Goal: Information Seeking & Learning: Learn about a topic

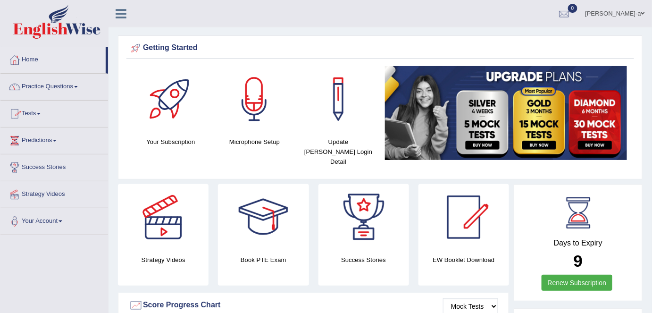
click at [78, 83] on link "Practice Questions" at bounding box center [53, 86] width 107 height 24
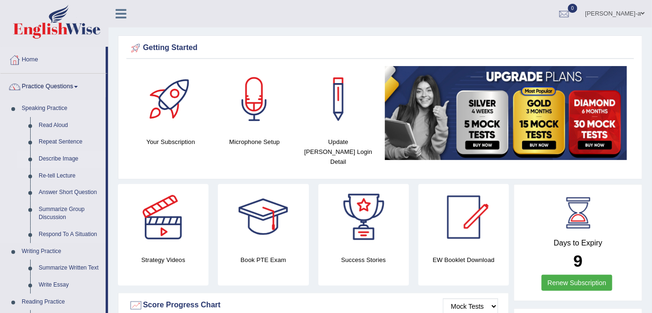
click at [75, 160] on link "Describe Image" at bounding box center [69, 158] width 71 height 17
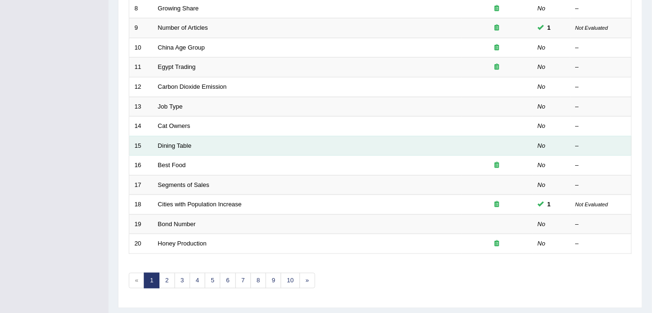
scroll to position [288, 0]
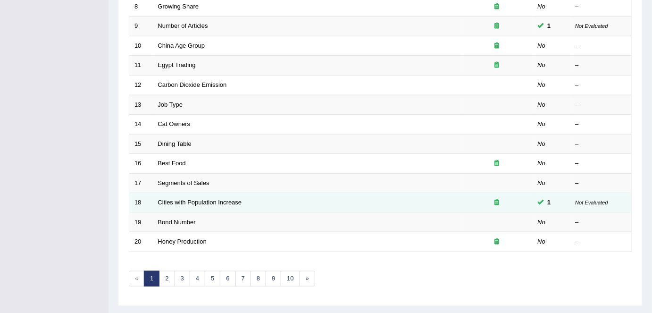
click at [259, 204] on td "Cities with Population Increase" at bounding box center [307, 203] width 309 height 20
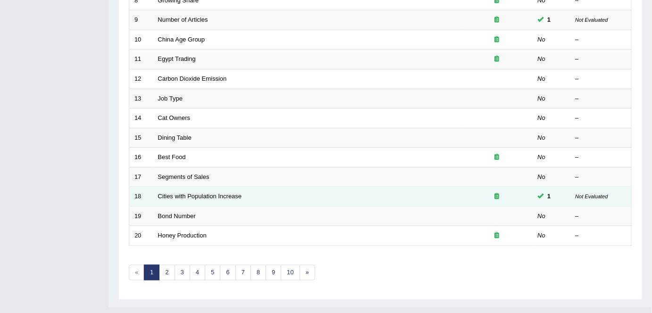
scroll to position [293, 0]
click at [259, 206] on td "Bond Number" at bounding box center [307, 216] width 309 height 20
click at [256, 197] on td "Cities with Population Increase" at bounding box center [307, 197] width 309 height 20
click at [236, 194] on link "Cities with Population Increase" at bounding box center [200, 196] width 84 height 7
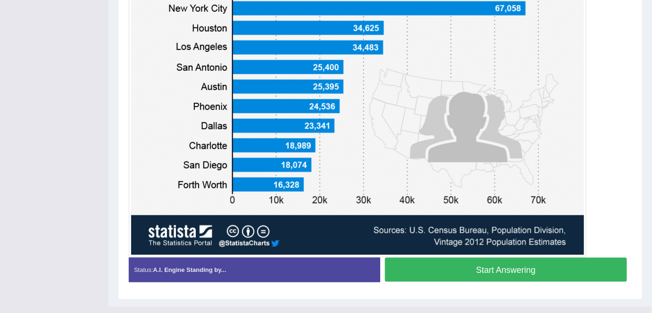
scroll to position [291, 0]
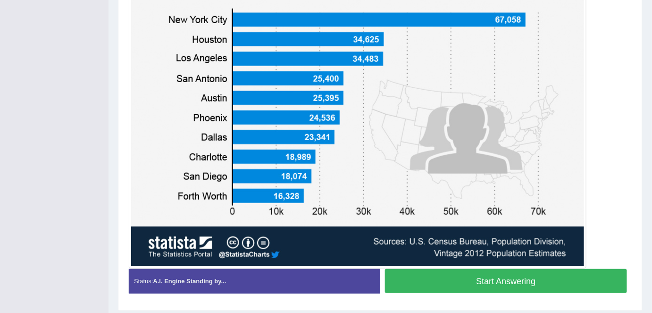
click at [470, 277] on button "Start Answering" at bounding box center [506, 281] width 242 height 24
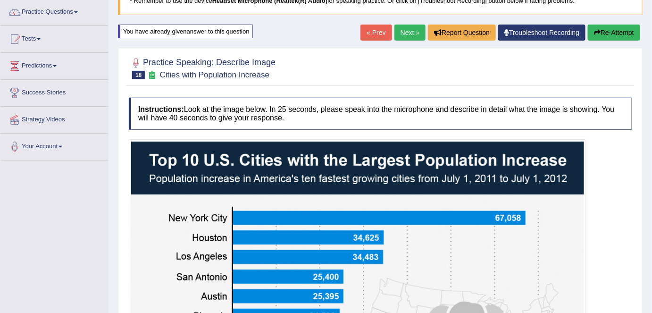
scroll to position [74, 0]
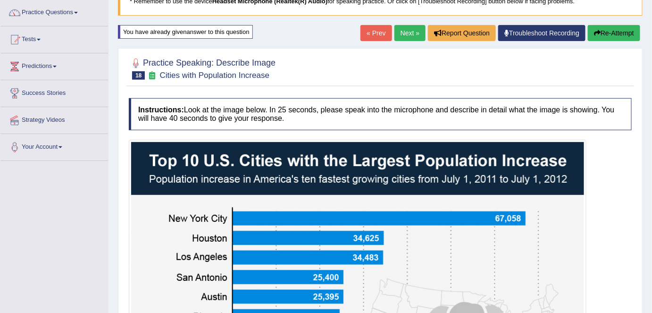
click at [607, 31] on button "Re-Attempt" at bounding box center [613, 33] width 52 height 16
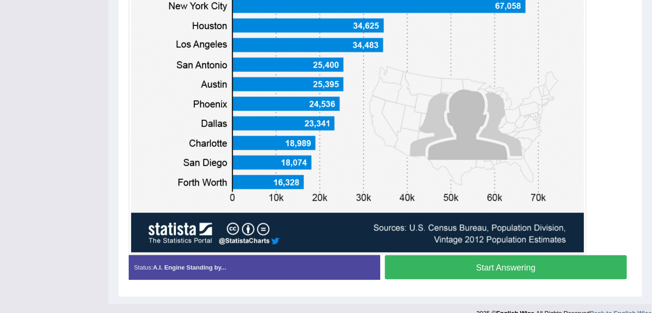
scroll to position [293, 0]
click at [540, 268] on button "Start Answering" at bounding box center [506, 267] width 242 height 24
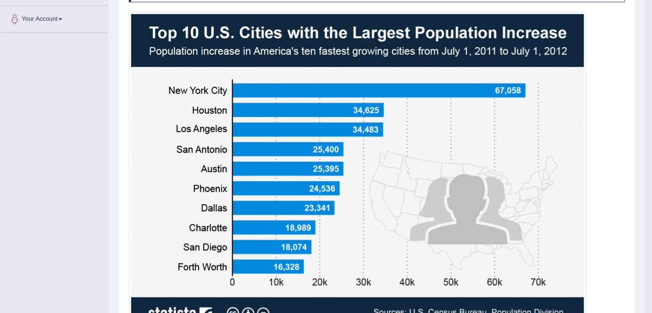
scroll to position [200, 0]
